Goal: Task Accomplishment & Management: Complete application form

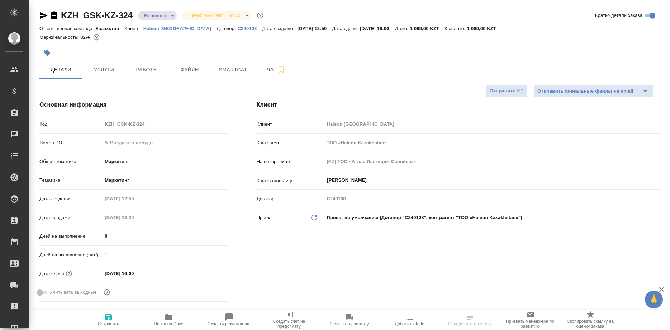
select select "RU"
type input "[PERSON_NAME]"
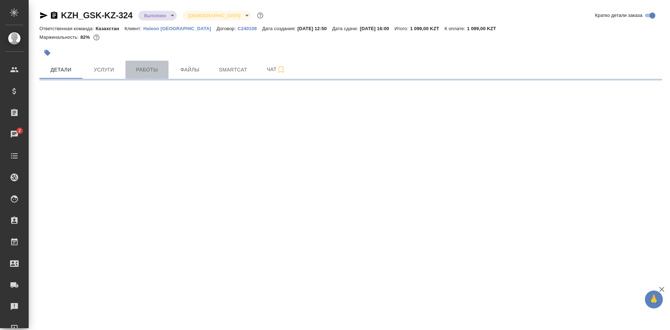
click at [136, 77] on button "Работы" at bounding box center [147, 70] width 43 height 18
select select "RU"
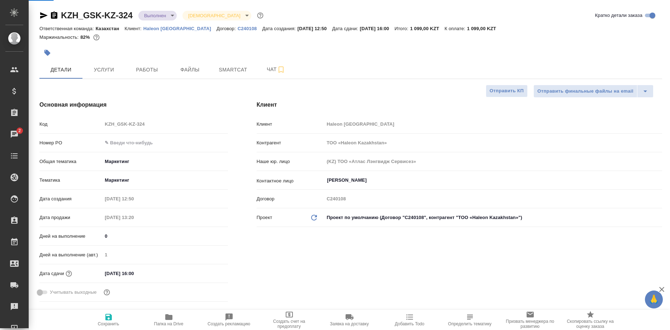
type textarea "x"
